Goal: Task Accomplishment & Management: Manage account settings

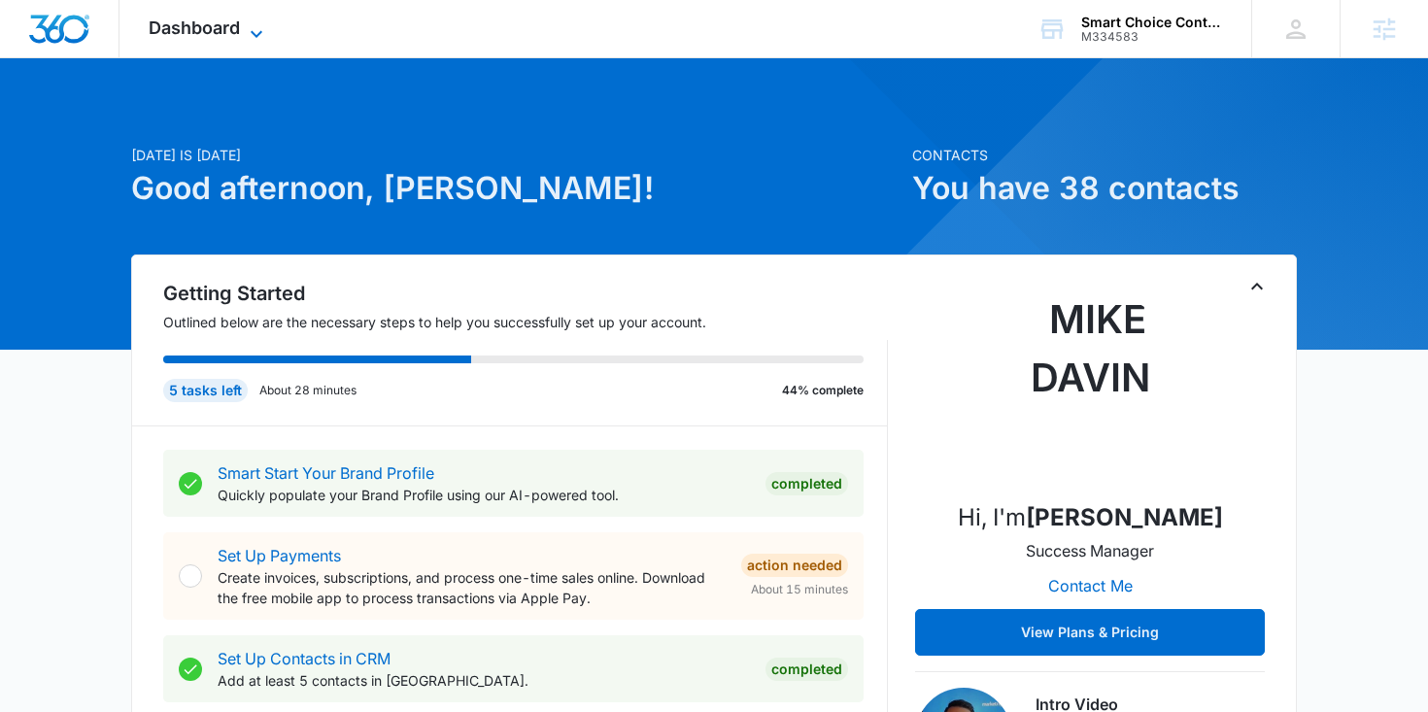
click at [232, 28] on span "Dashboard" at bounding box center [194, 27] width 91 height 20
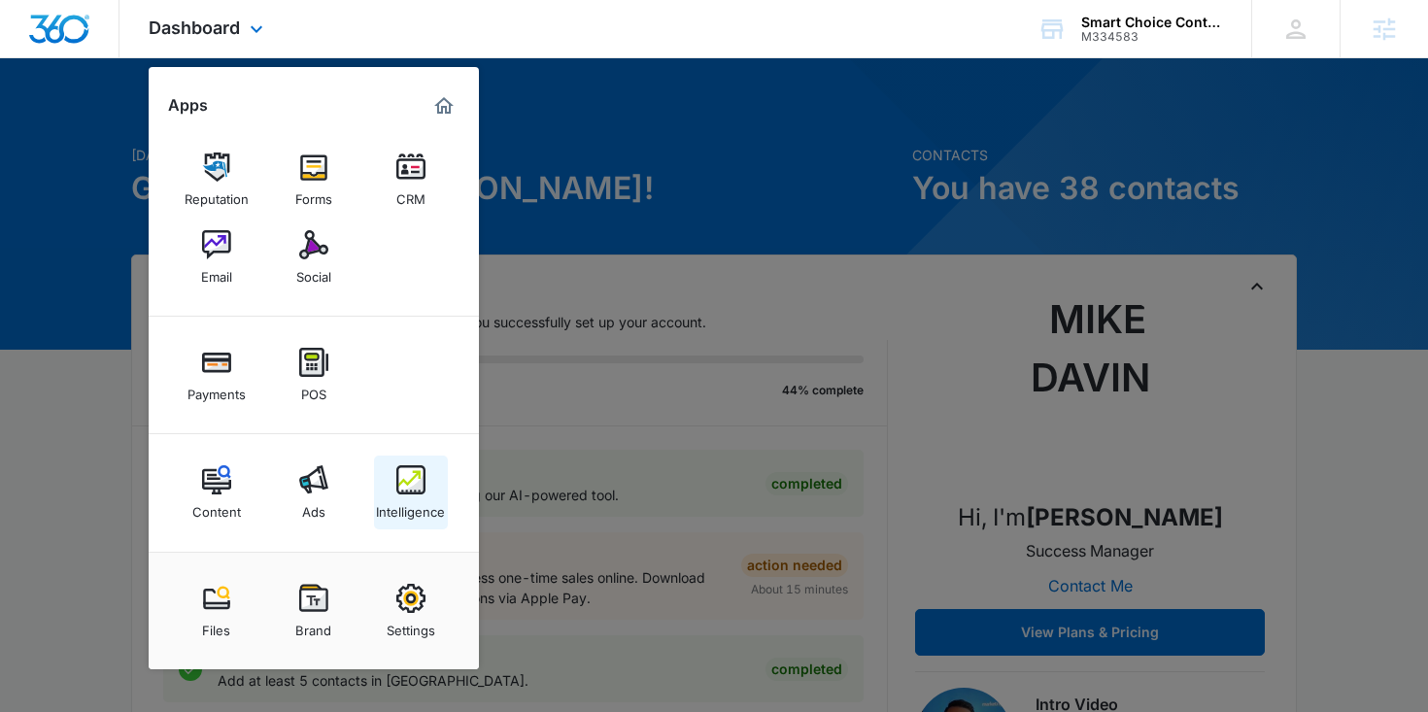
click at [416, 494] on img at bounding box center [410, 479] width 29 height 29
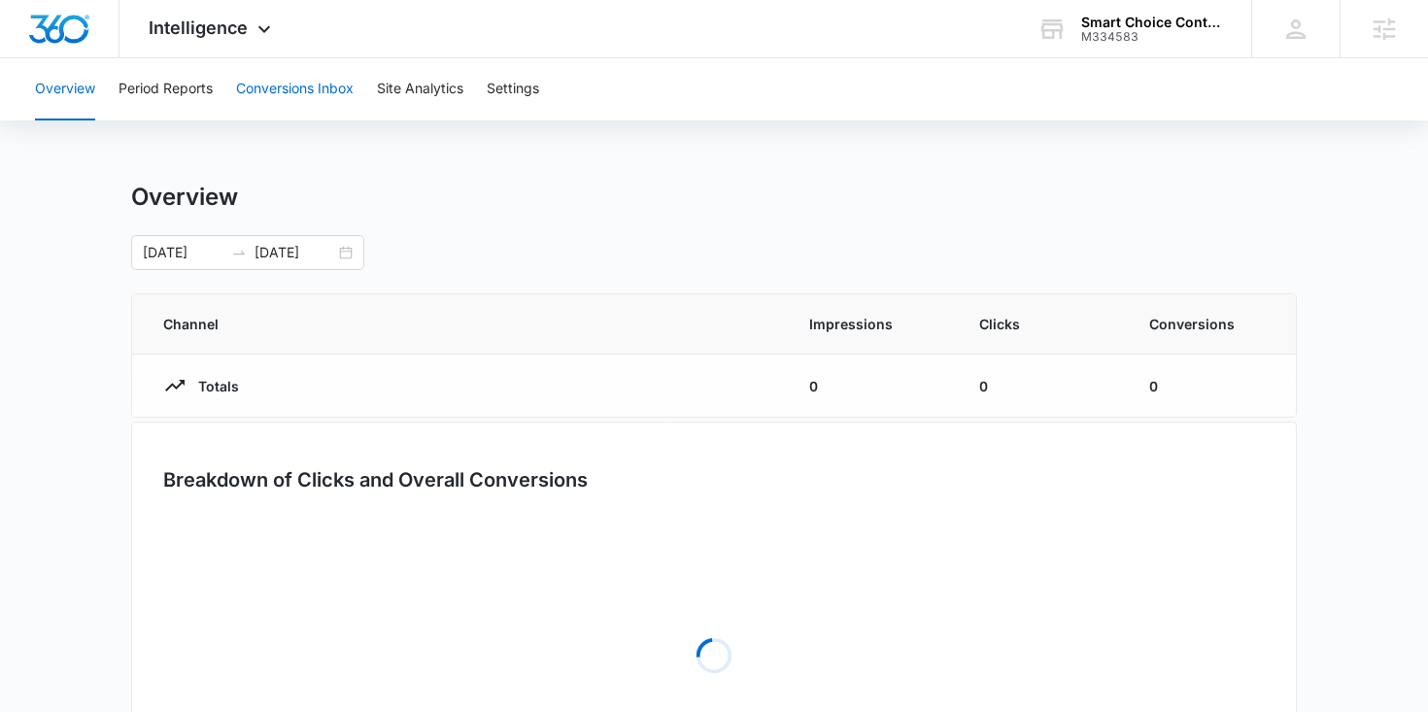
click at [305, 91] on button "Conversions Inbox" at bounding box center [295, 89] width 118 height 62
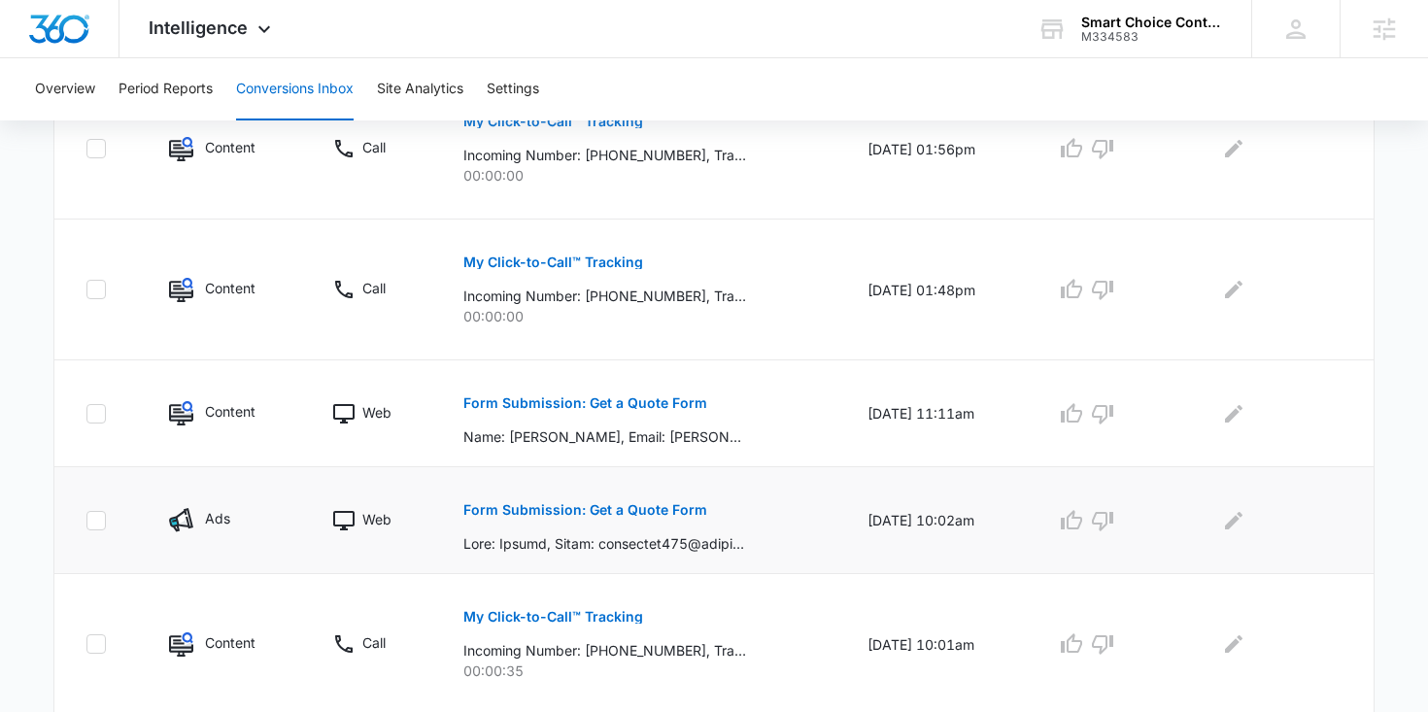
scroll to position [548, 0]
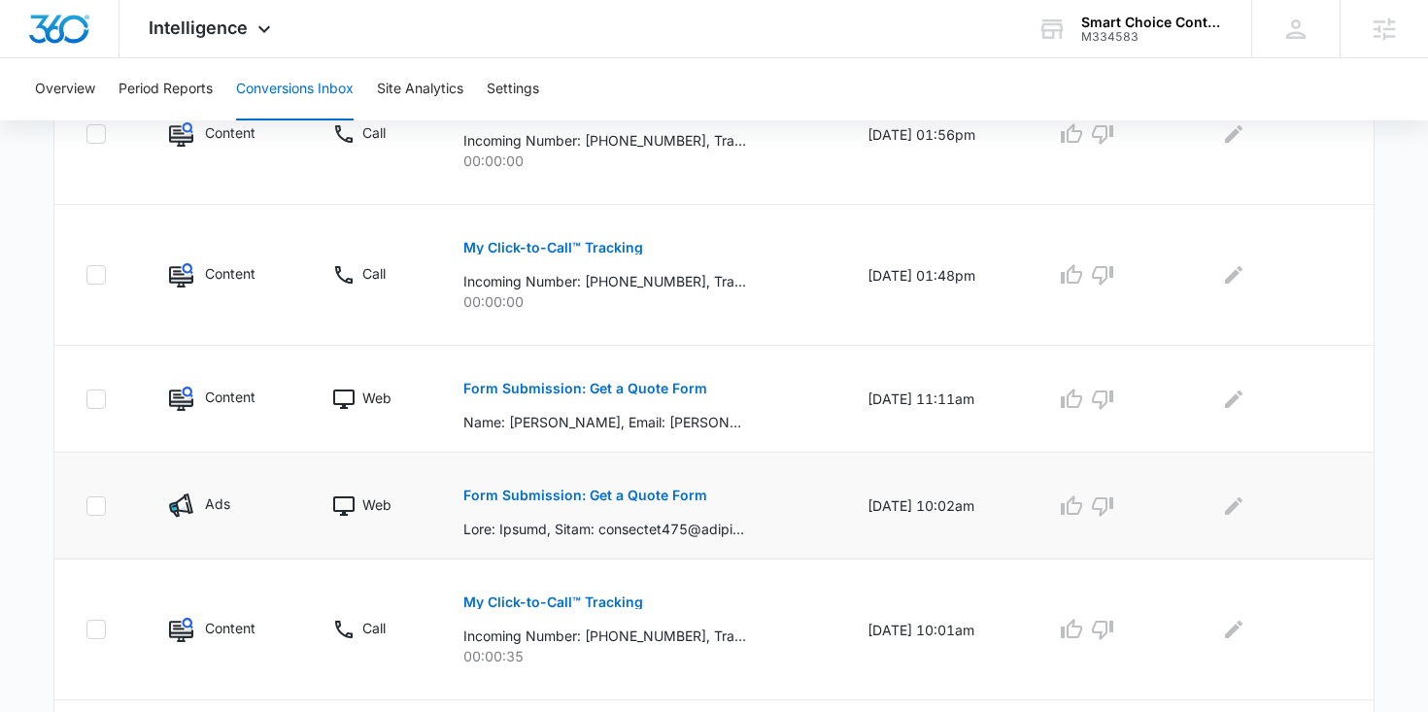
click at [590, 480] on button "Form Submission: Get a Quote Form" at bounding box center [586, 495] width 244 height 47
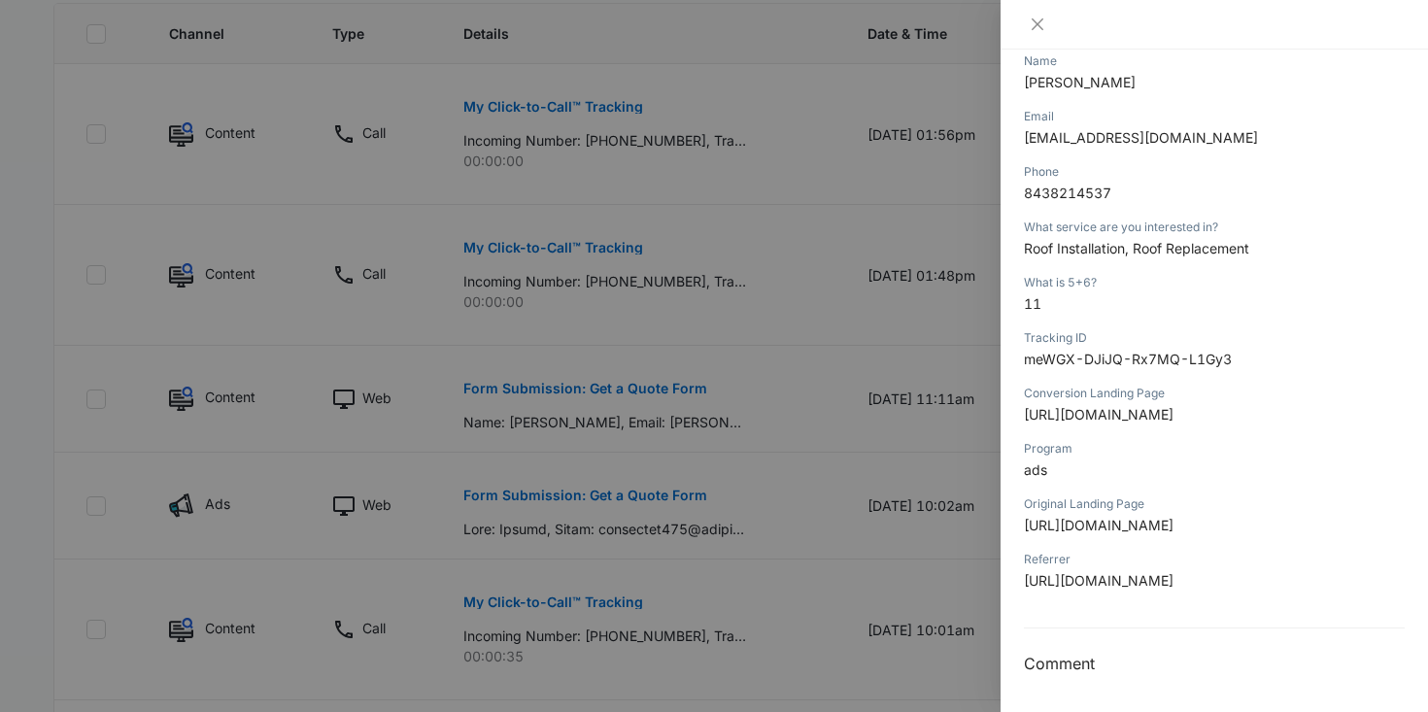
scroll to position [441, 0]
click at [945, 172] on div at bounding box center [714, 356] width 1428 height 712
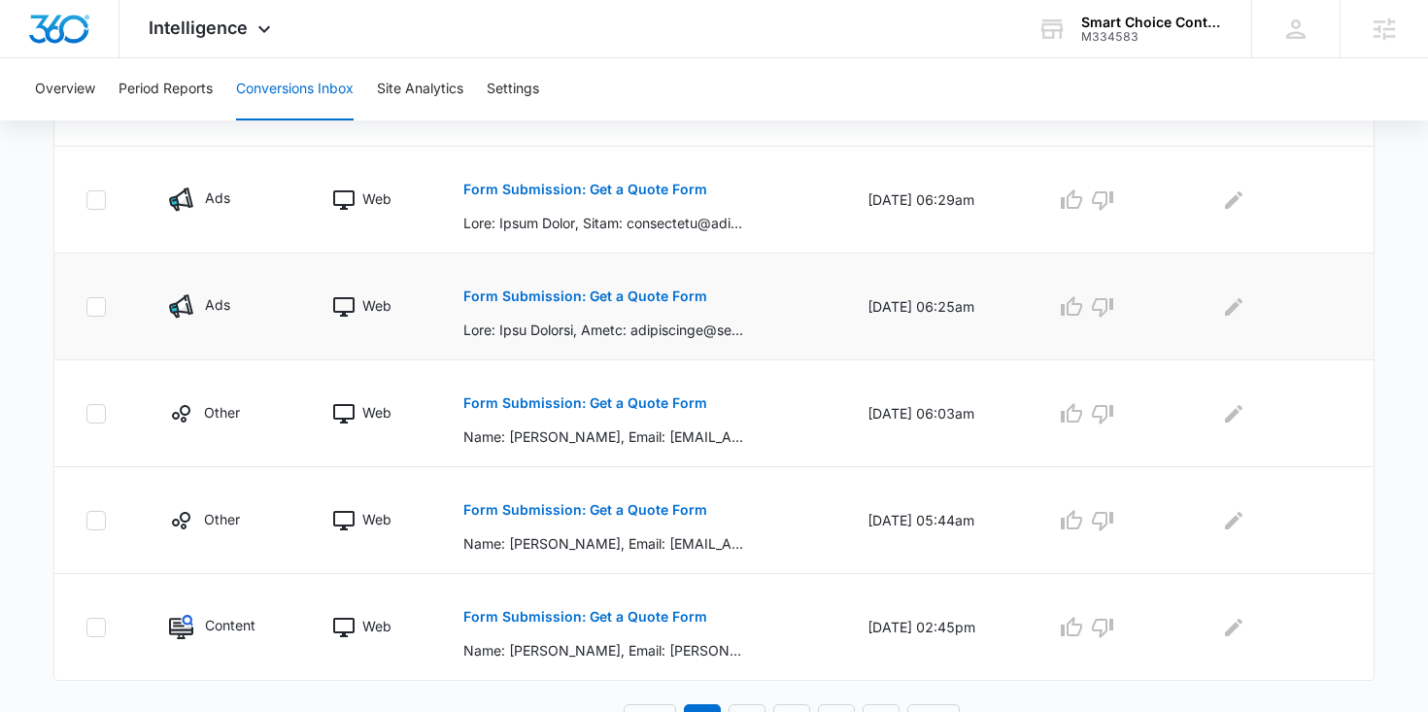
scroll to position [1131, 0]
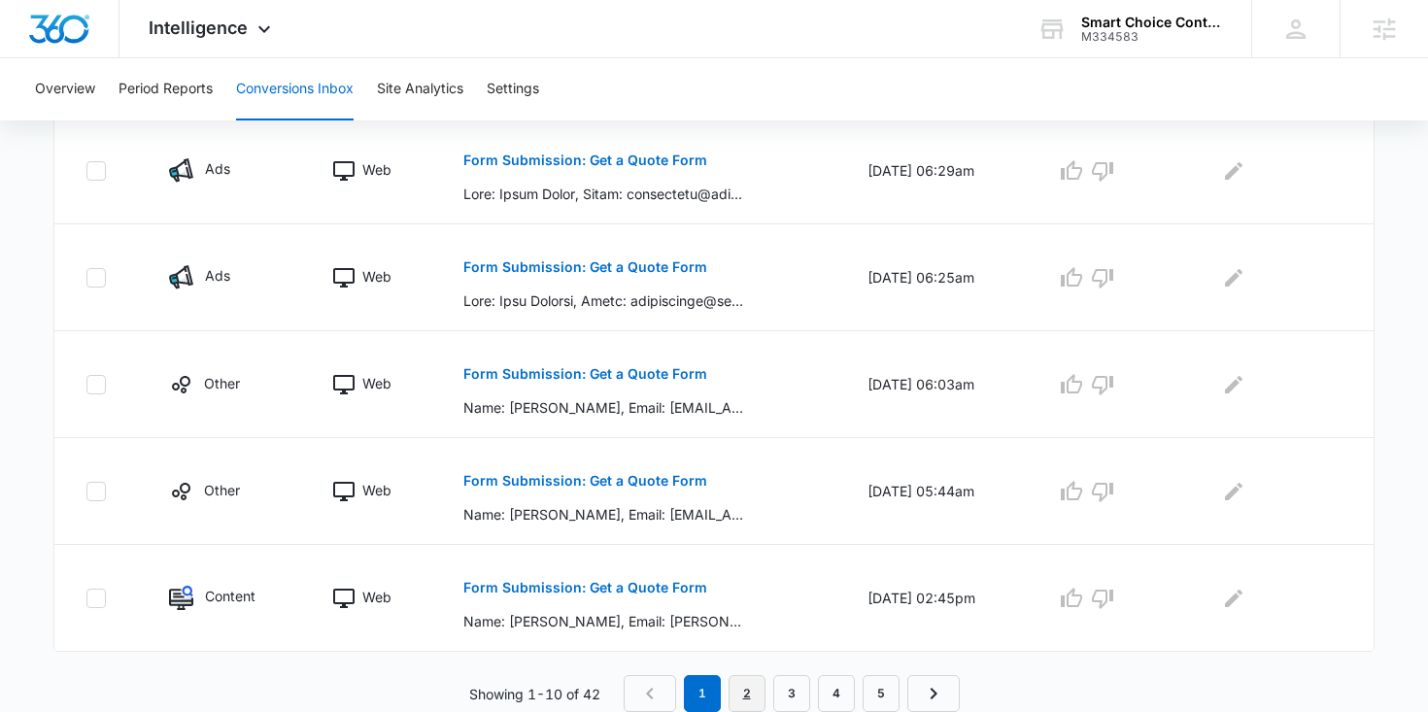
click at [742, 697] on link "2" at bounding box center [747, 693] width 37 height 37
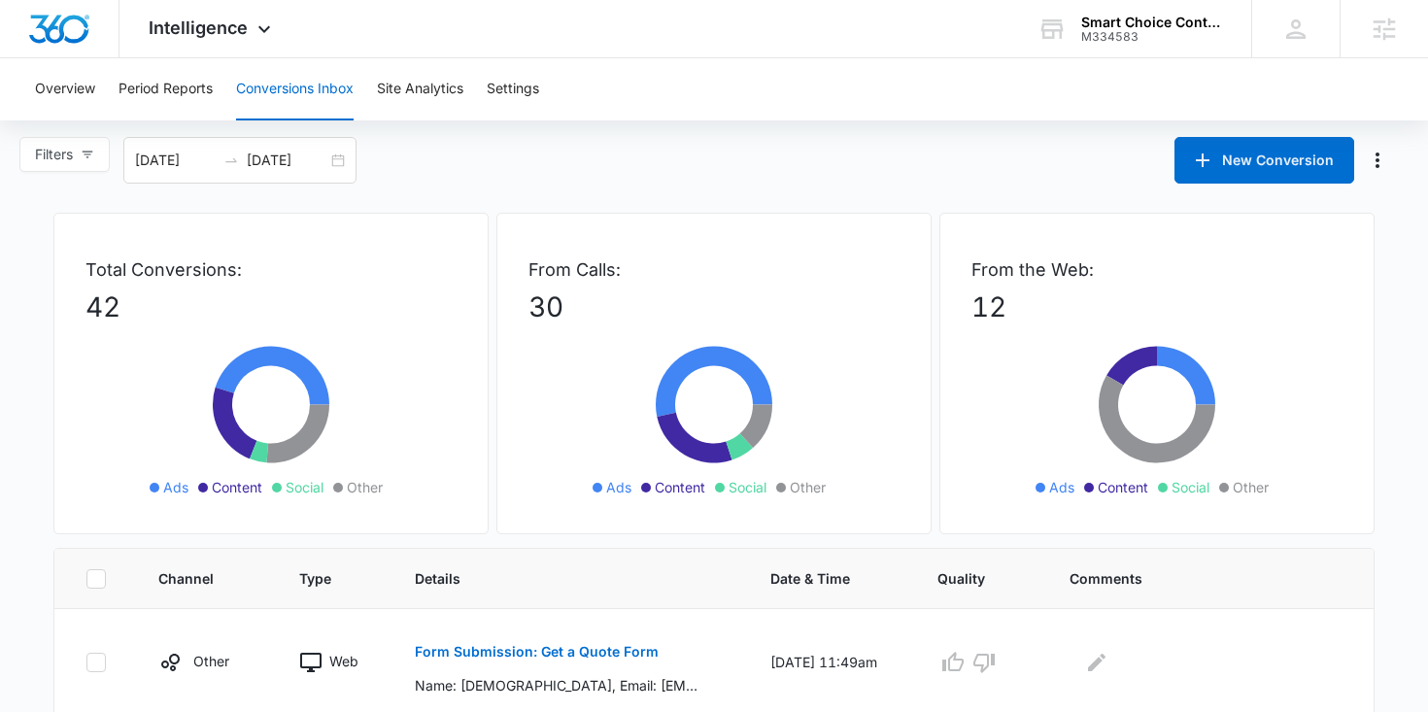
scroll to position [0, 0]
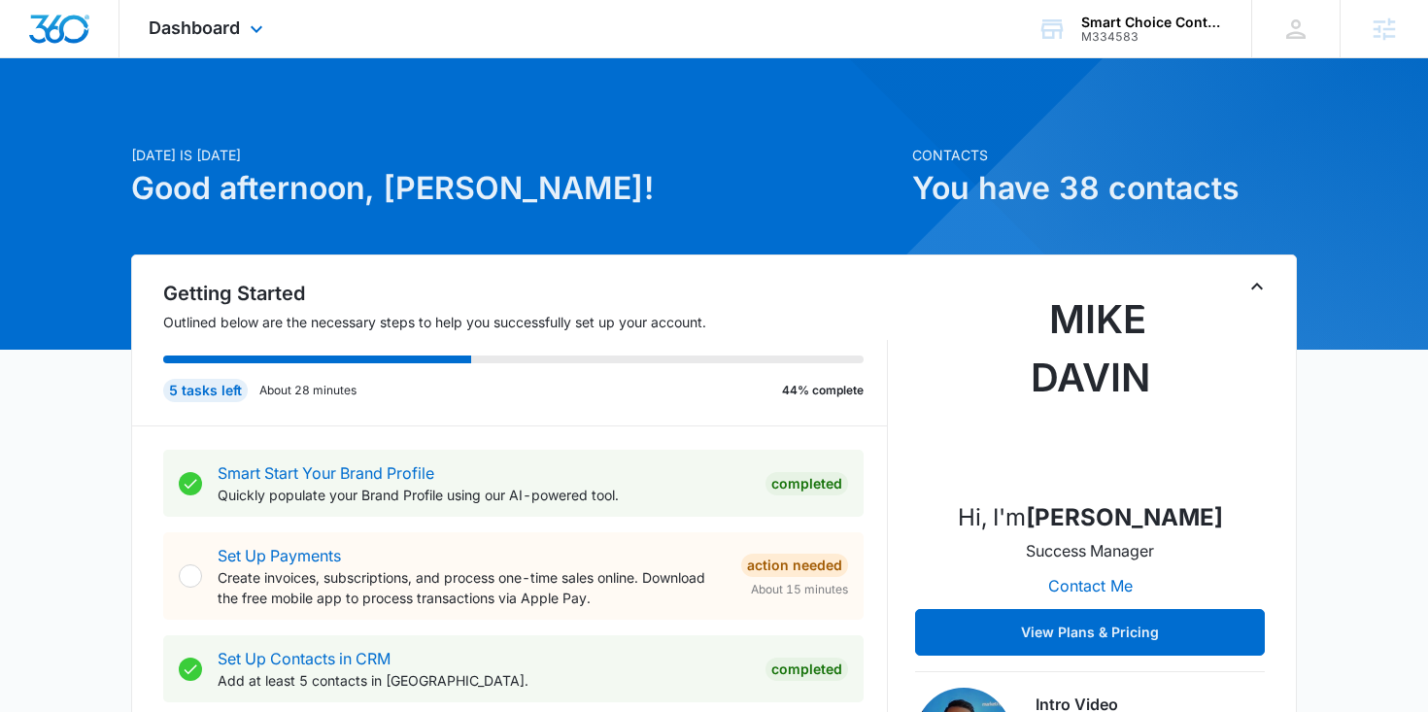
click at [254, 41] on div "Dashboard Apps Reputation Forms CRM Email Social Payments POS Content Ads Intel…" at bounding box center [209, 28] width 178 height 57
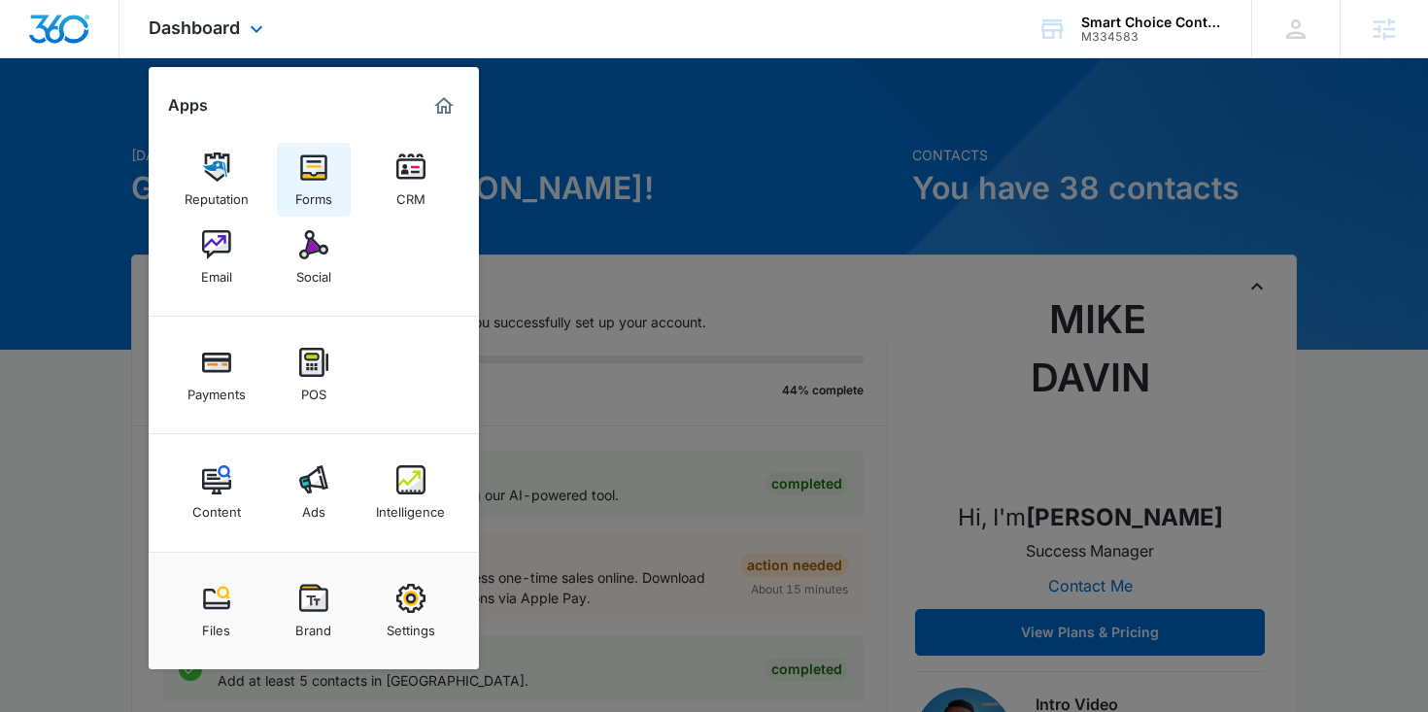
click at [305, 187] on div "Forms" at bounding box center [313, 194] width 37 height 25
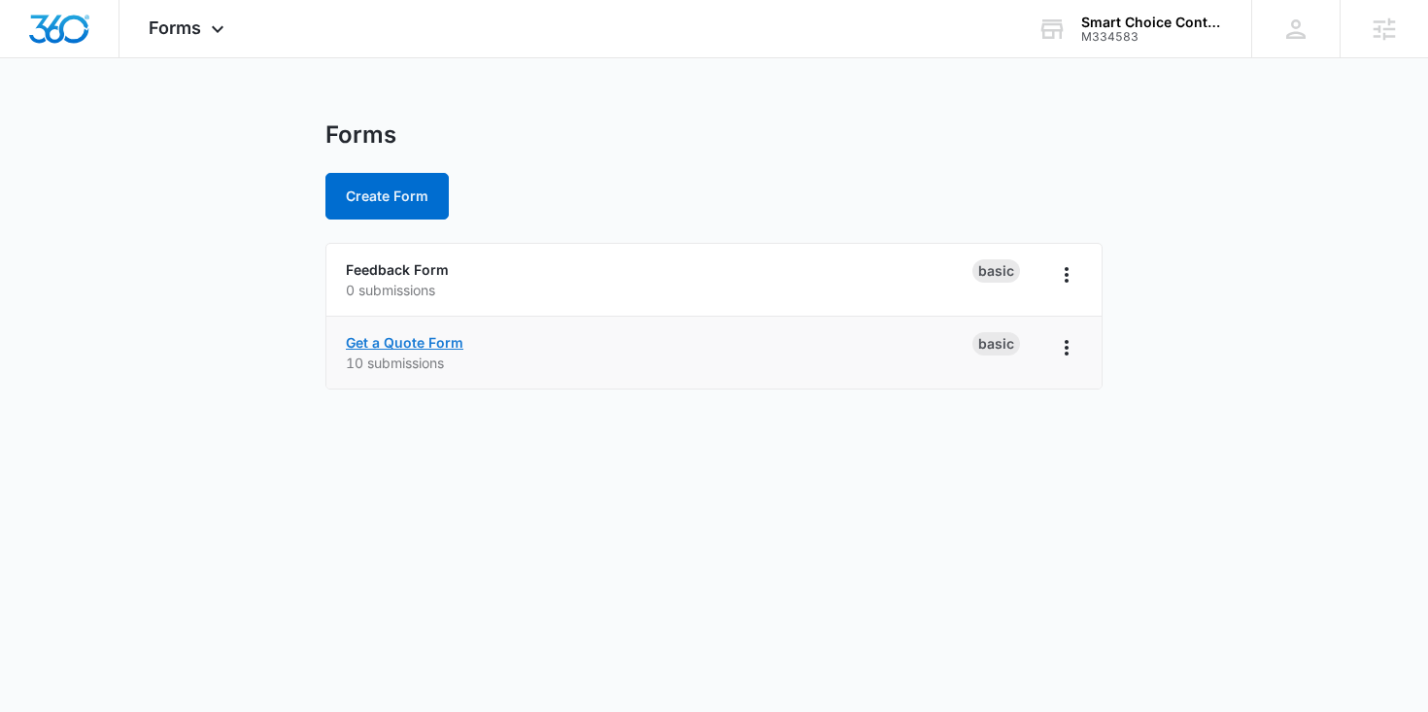
click at [391, 337] on link "Get a Quote Form" at bounding box center [405, 342] width 118 height 17
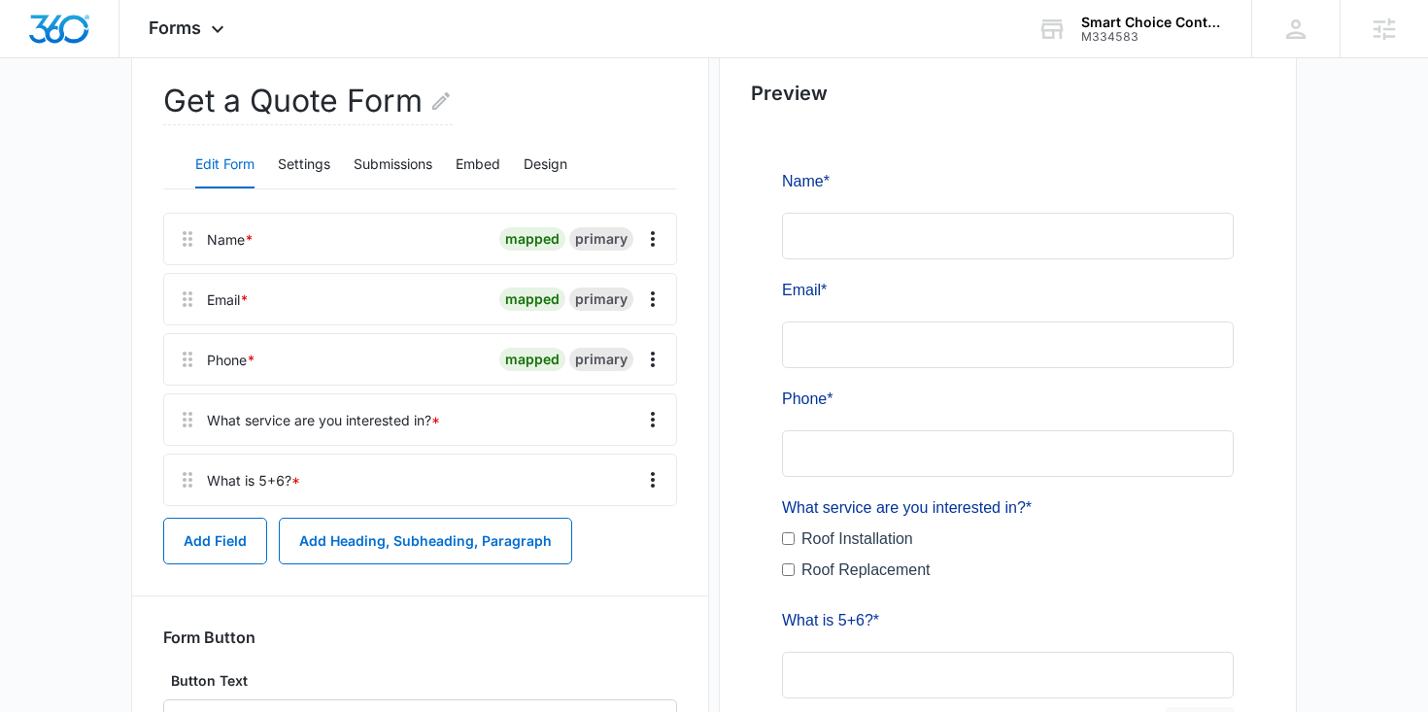
scroll to position [188, 0]
click at [197, 534] on button "Add Field" at bounding box center [215, 540] width 104 height 47
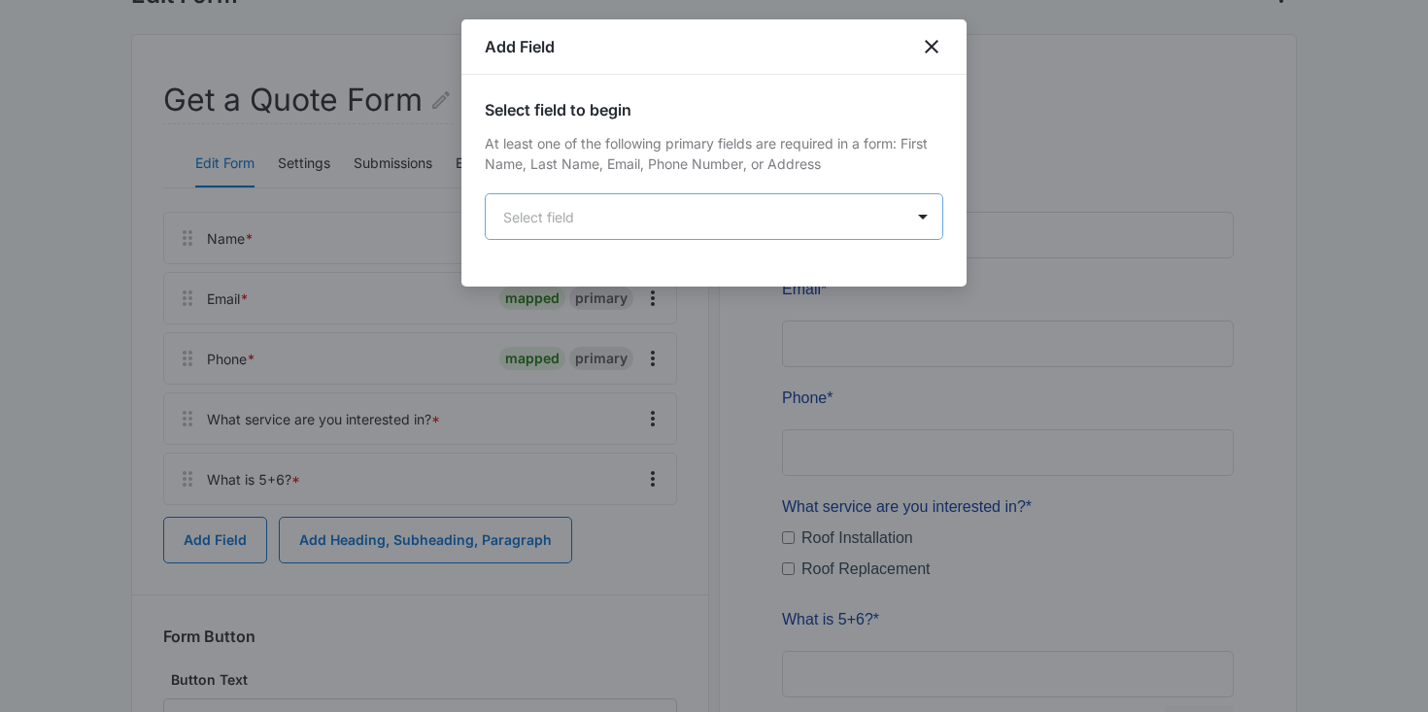
scroll to position [0, 0]
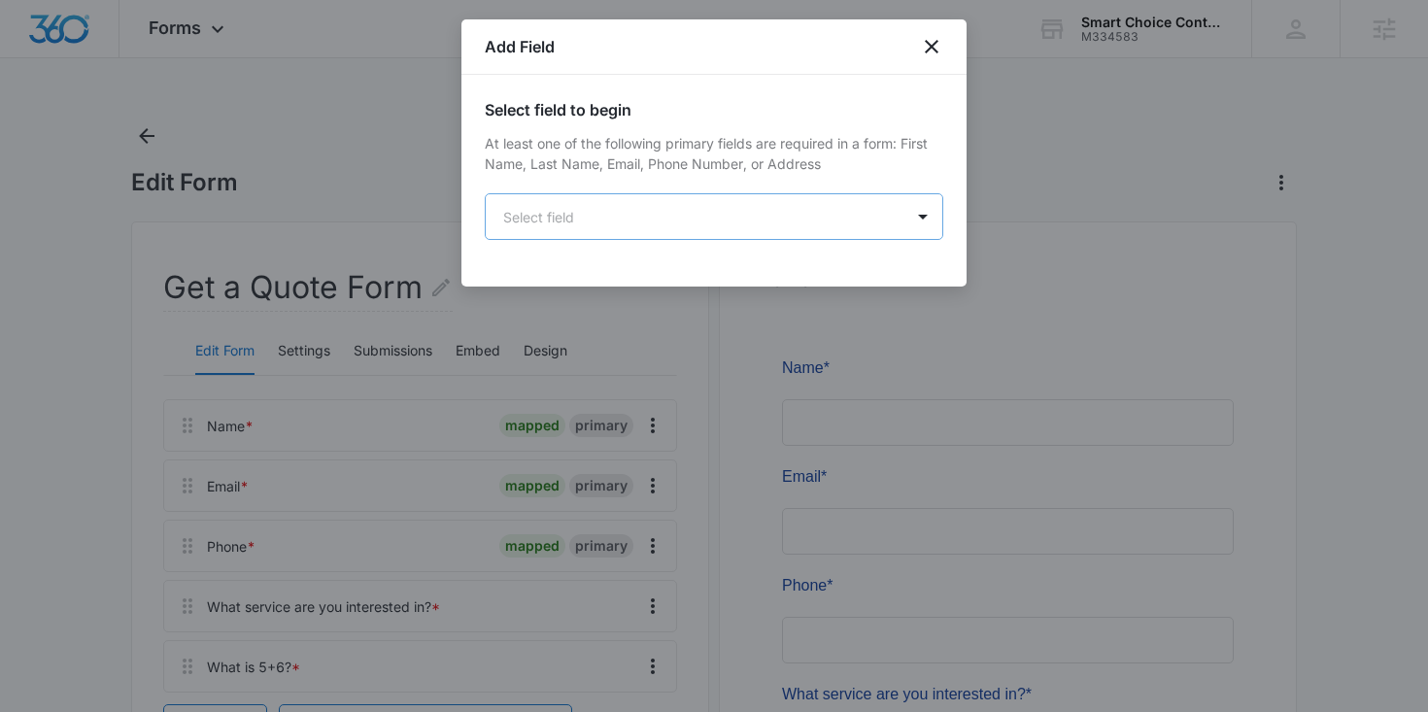
click at [659, 232] on body "Forms Apps Reputation Forms CRM Email Social Payments POS Content Ads Intellige…" at bounding box center [714, 537] width 1428 height 1074
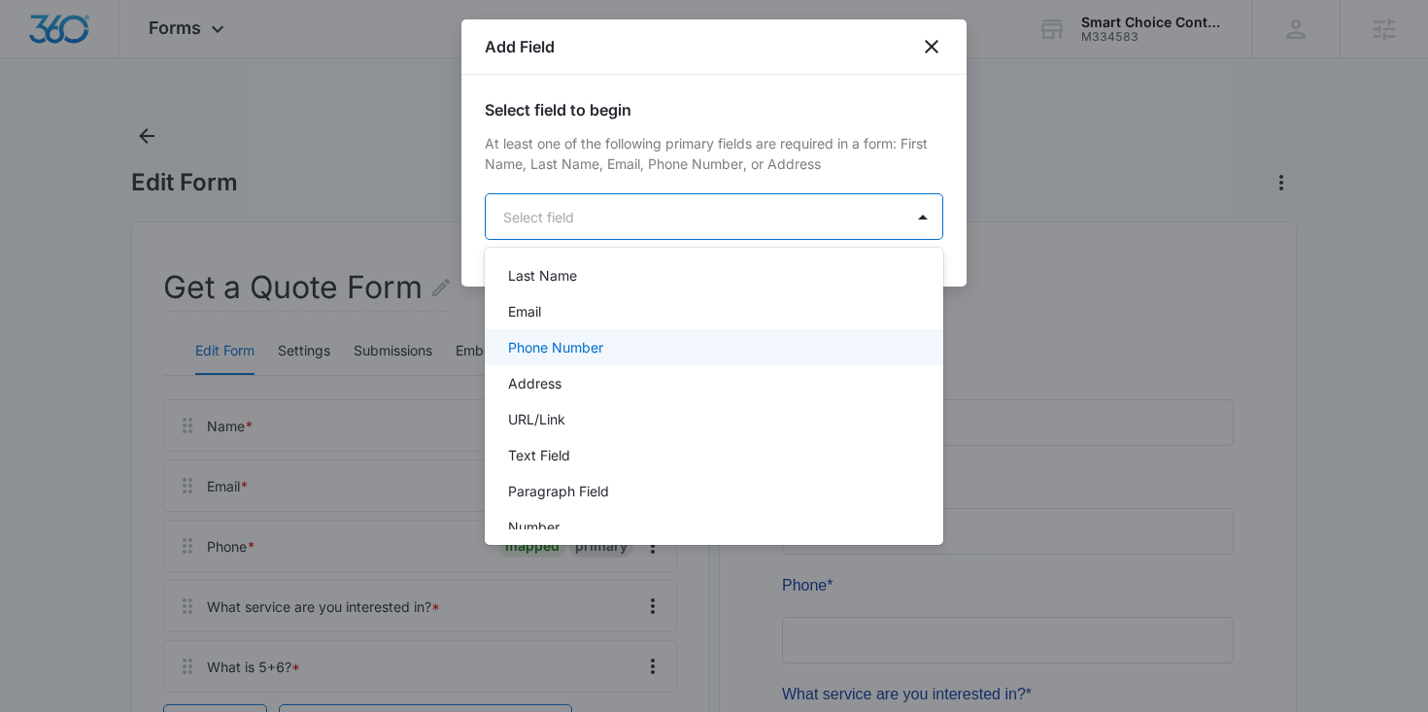
scroll to position [114, 0]
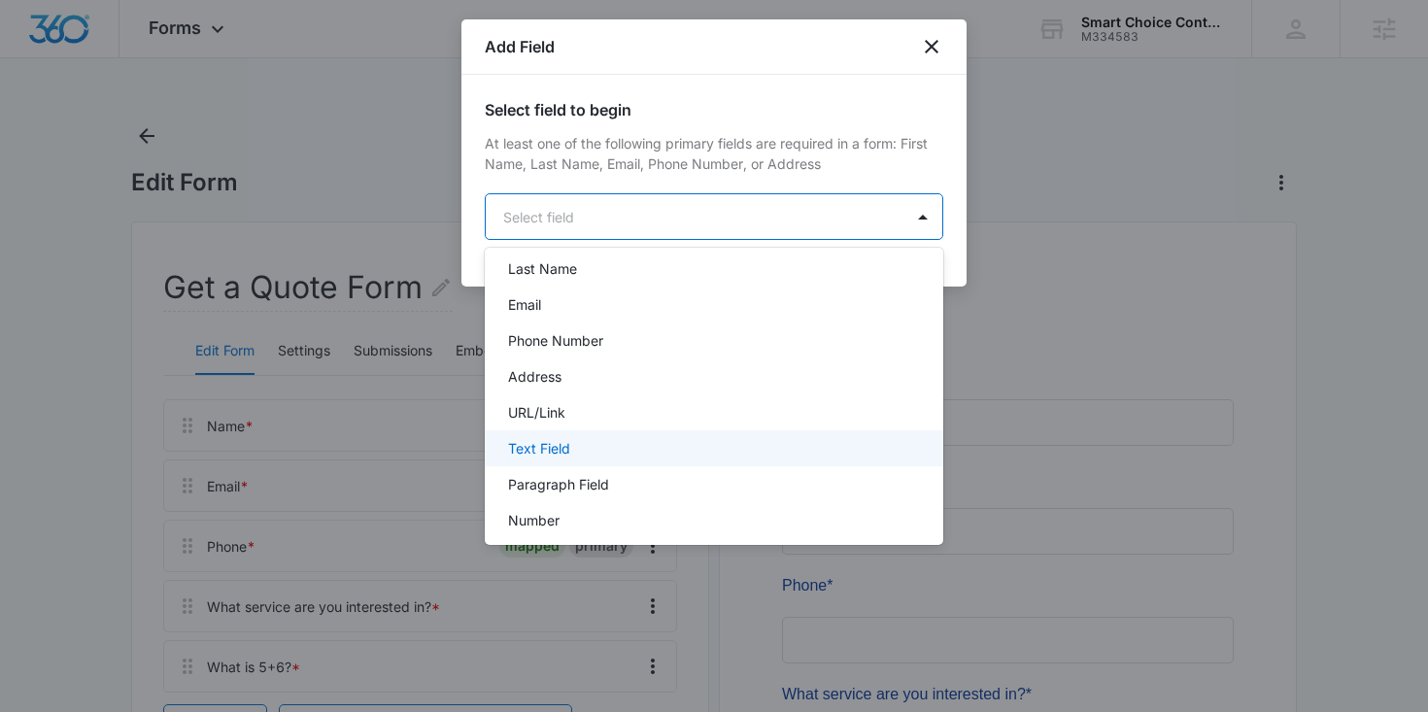
click at [626, 452] on div "Text Field" at bounding box center [712, 448] width 408 height 20
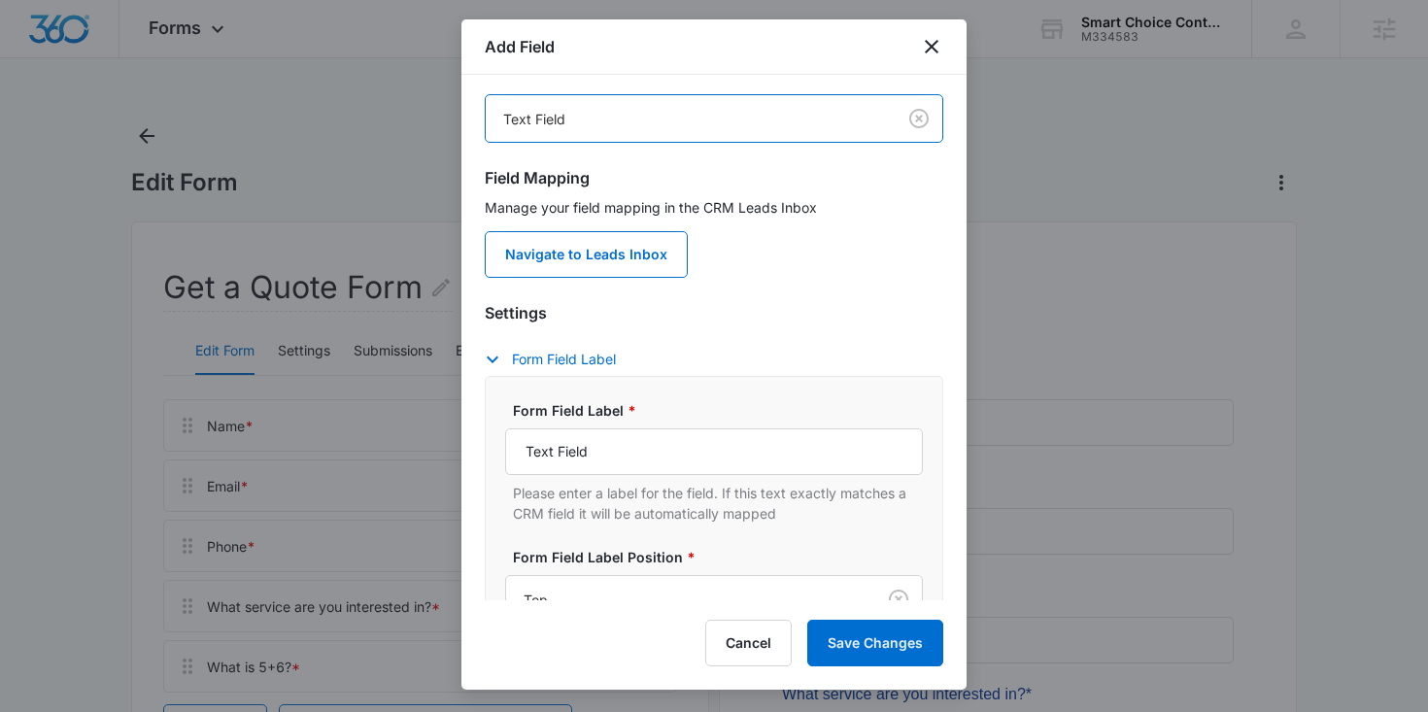
scroll to position [103, 0]
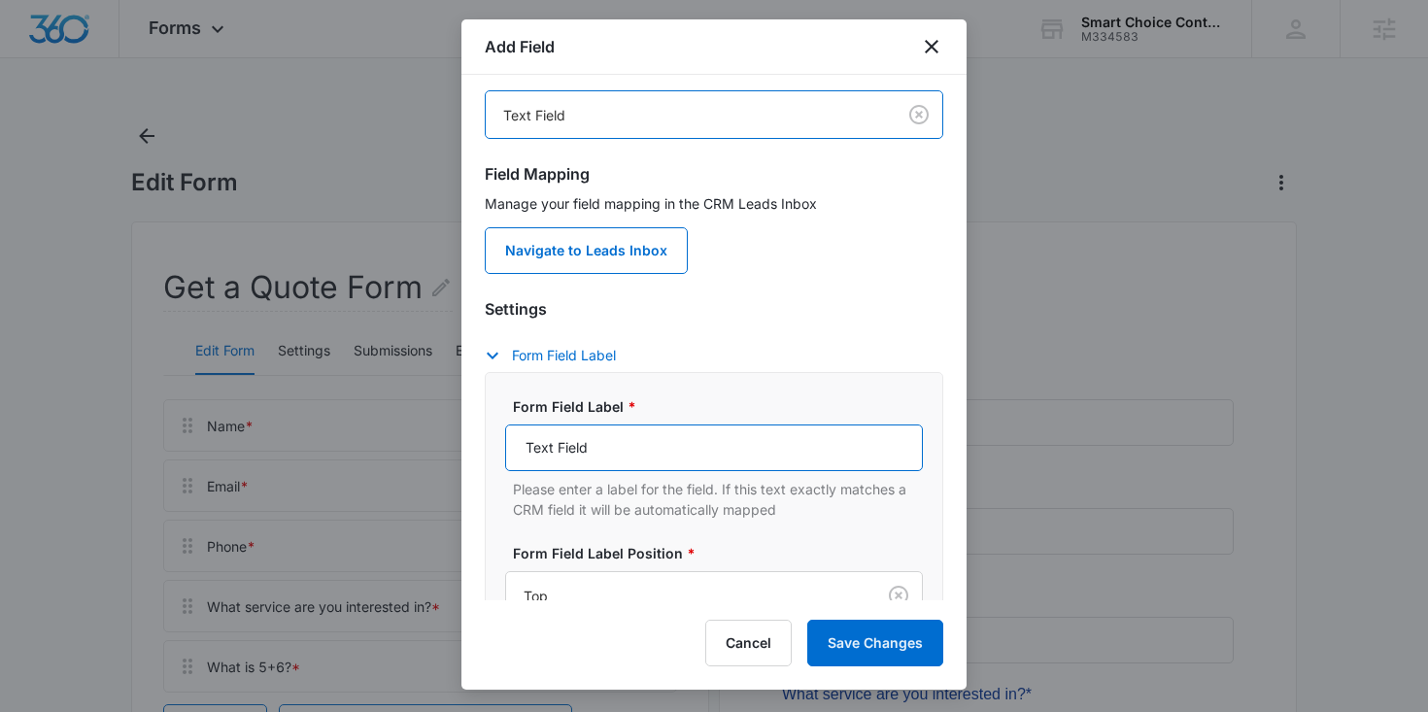
click at [619, 457] on input "Text Field" at bounding box center [714, 448] width 418 height 47
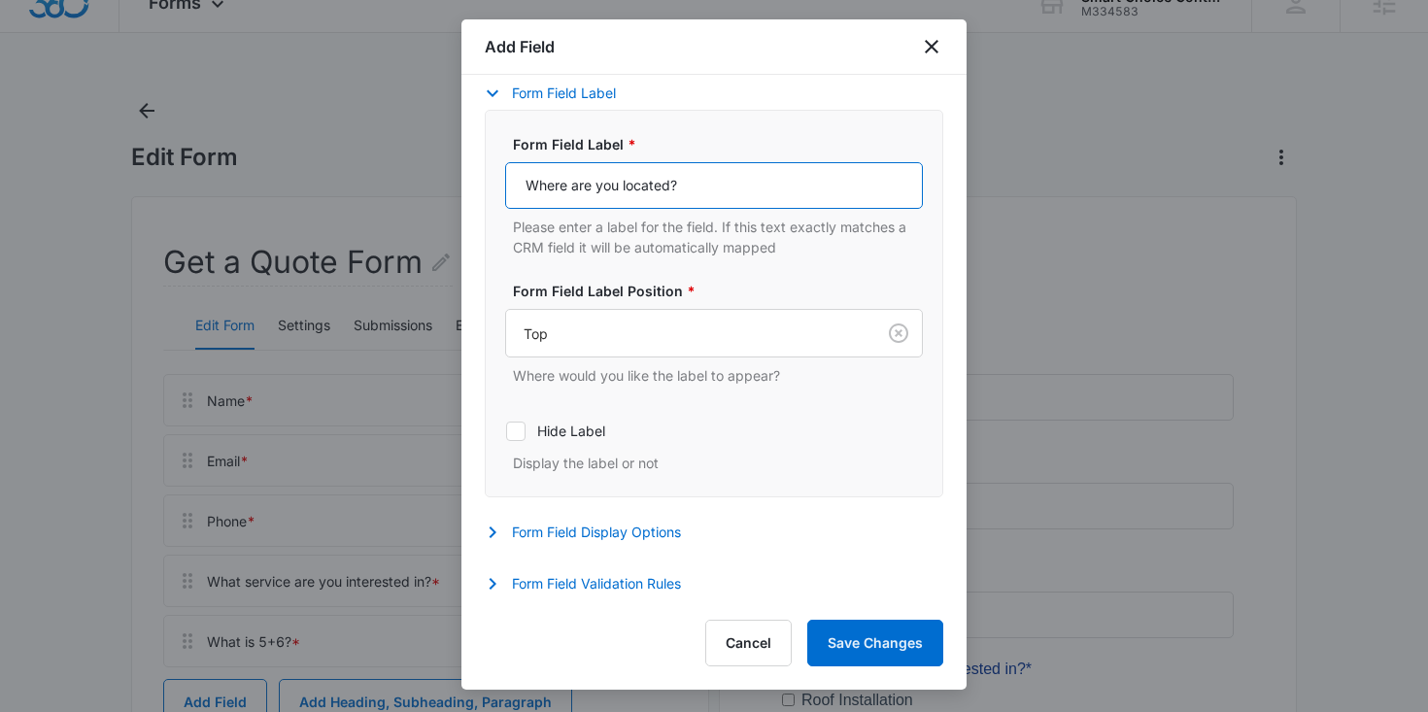
scroll to position [30, 0]
type input "Where are you located?"
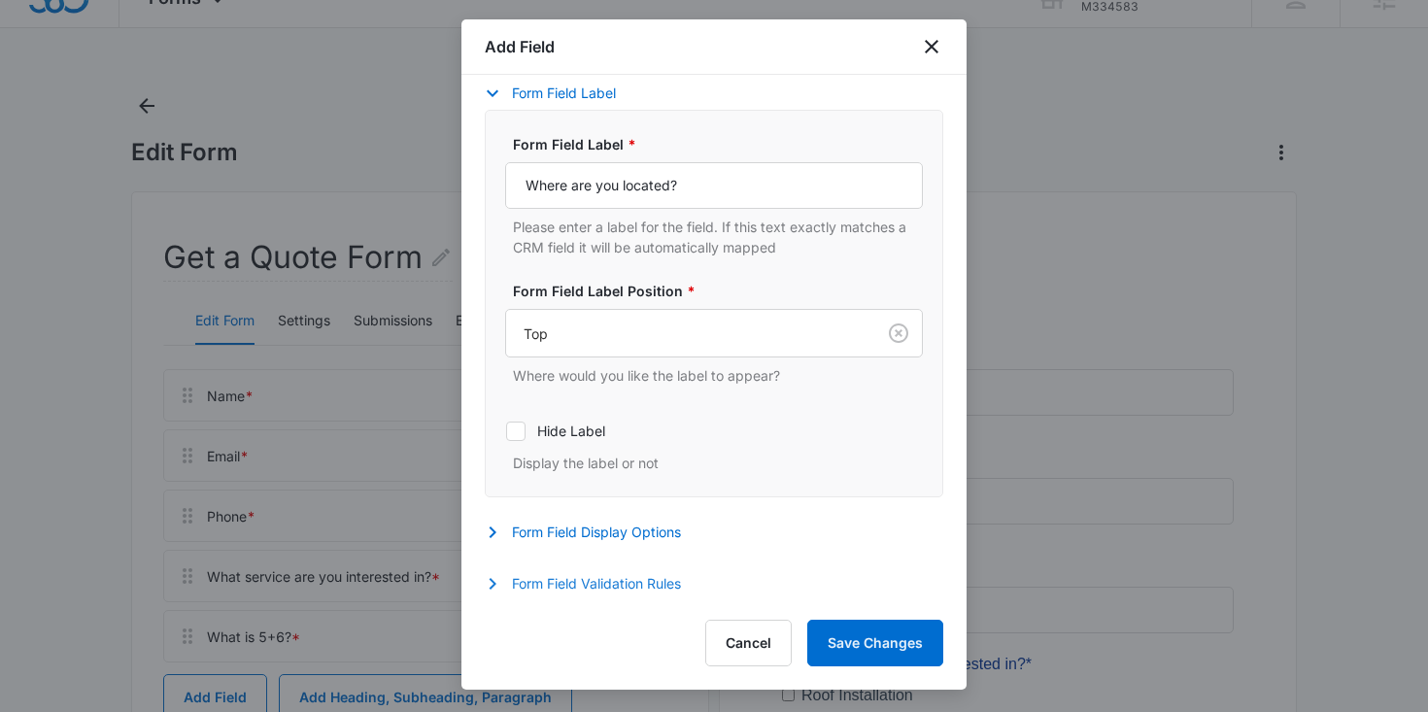
click at [577, 573] on button "Form Field Validation Rules" at bounding box center [593, 583] width 216 height 23
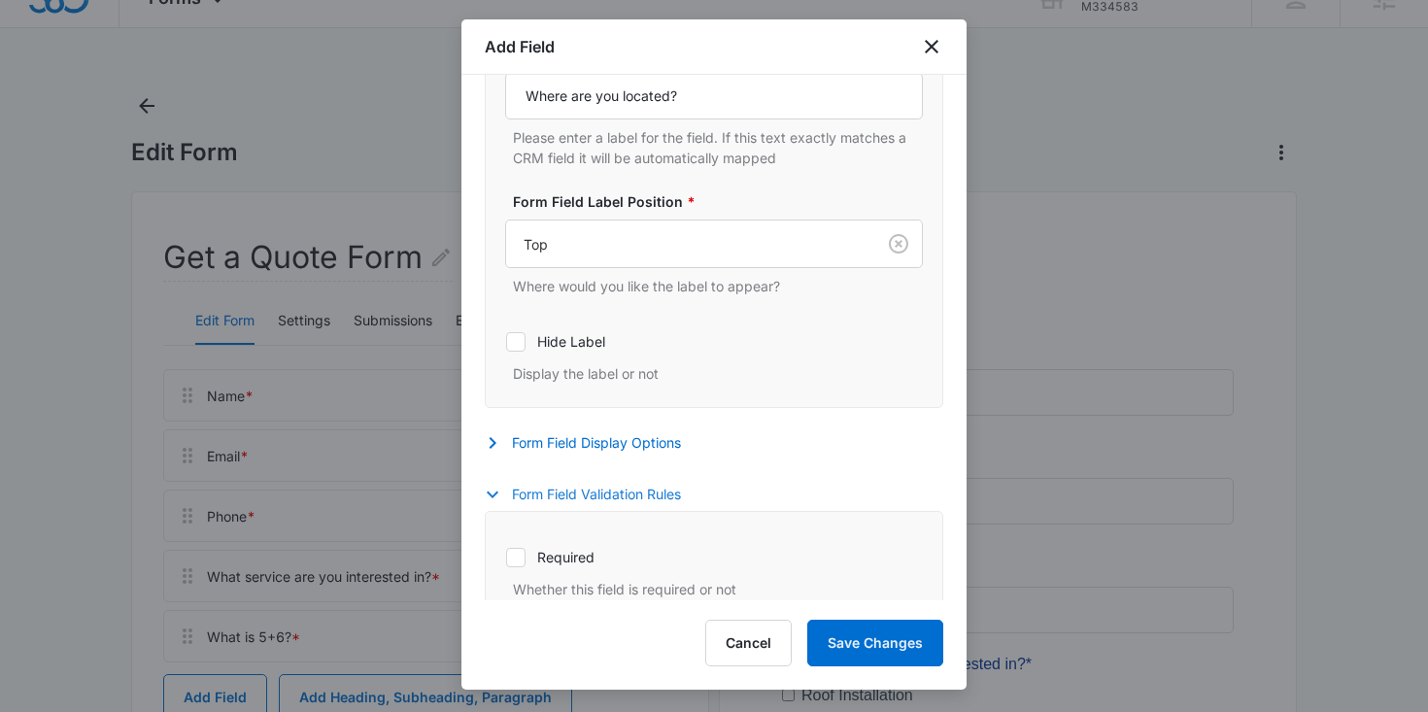
scroll to position [467, 0]
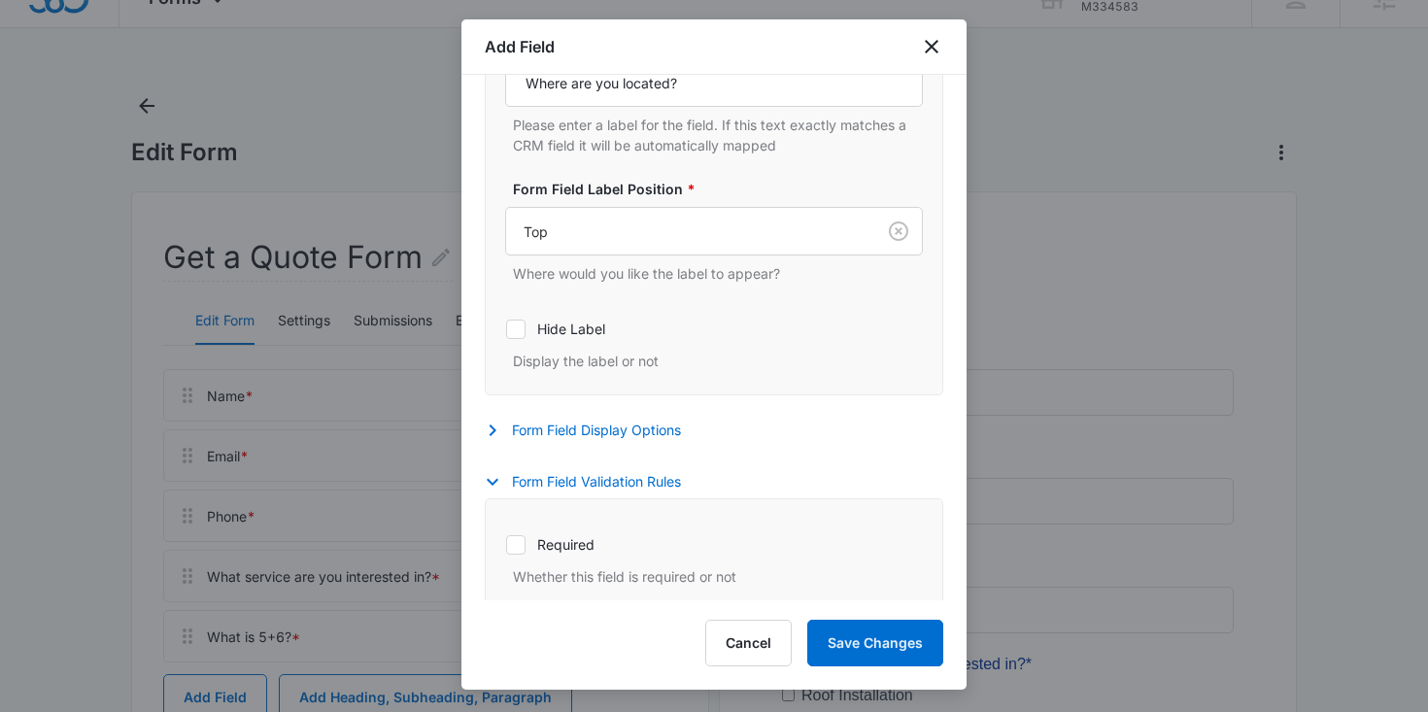
click at [570, 553] on label "Required" at bounding box center [714, 544] width 418 height 20
click at [506, 545] on input "Required" at bounding box center [505, 544] width 1 height 1
checkbox input "true"
click at [852, 640] on button "Save Changes" at bounding box center [875, 643] width 136 height 47
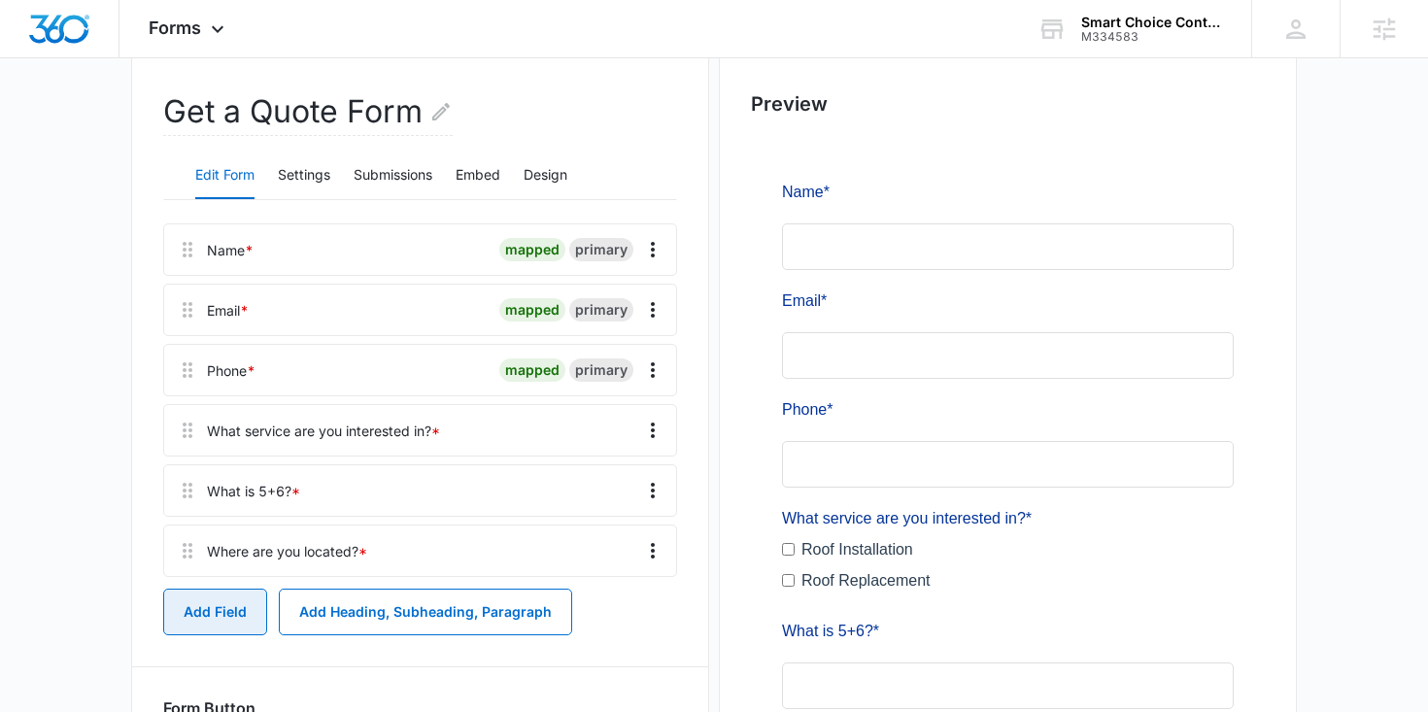
scroll to position [177, 0]
drag, startPoint x: 190, startPoint y: 557, endPoint x: 184, endPoint y: 466, distance: 90.6
click at [184, 465] on div "Name * mapped primary Email * mapped primary Phone * mapped primary What servic…" at bounding box center [420, 400] width 514 height 354
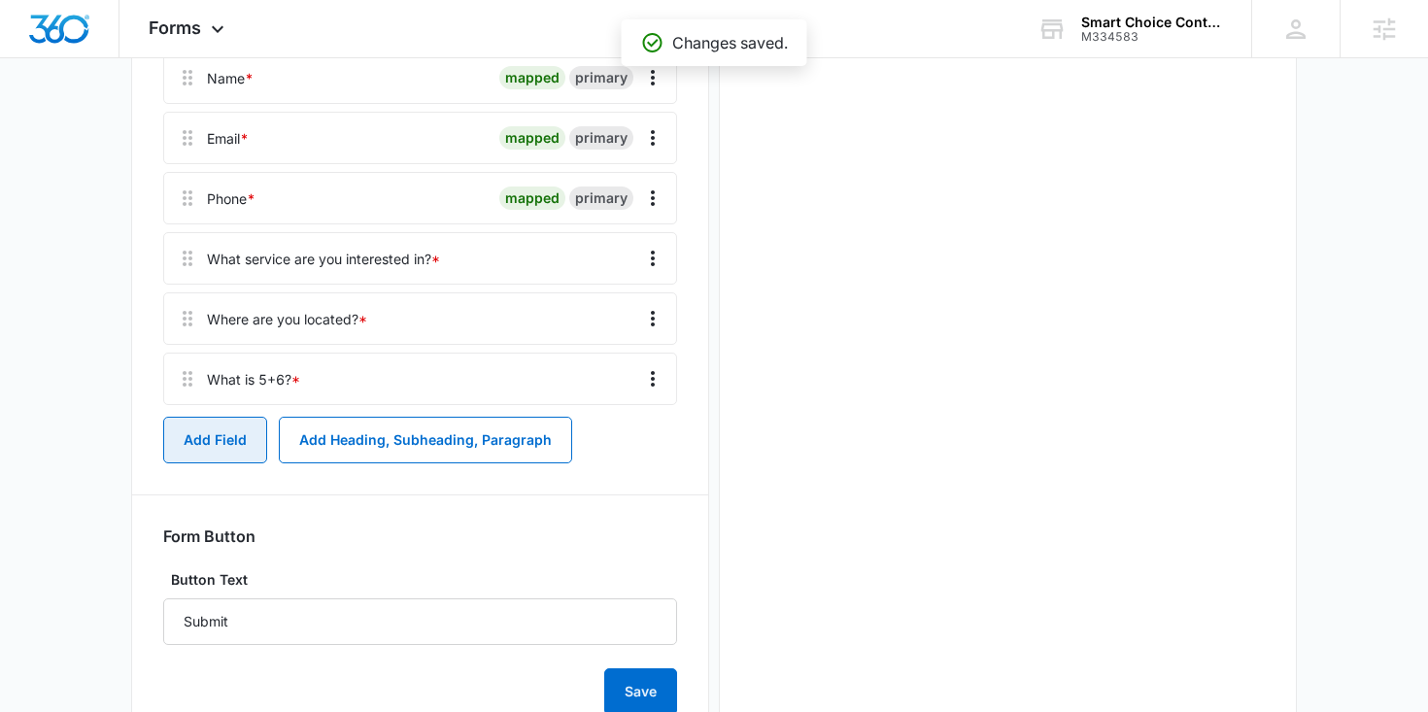
scroll to position [0, 0]
